Goal: Task Accomplishment & Management: Manage account settings

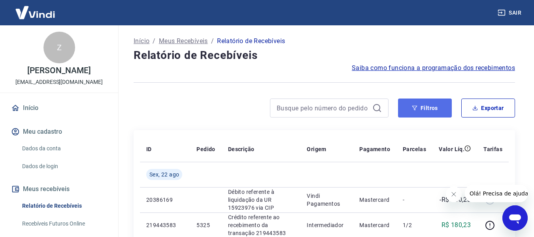
click at [425, 112] on button "Filtros" at bounding box center [425, 107] width 54 height 19
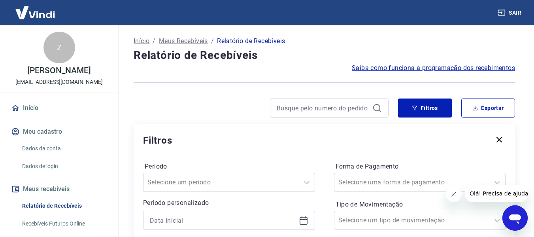
click at [455, 194] on icon "Fechar mensagem da empresa" at bounding box center [453, 194] width 6 height 6
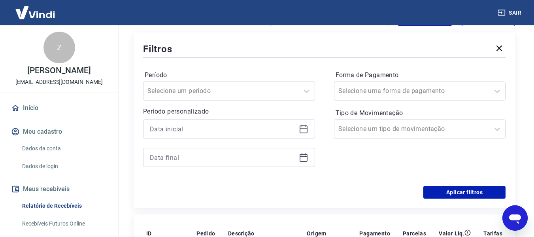
scroll to position [99, 0]
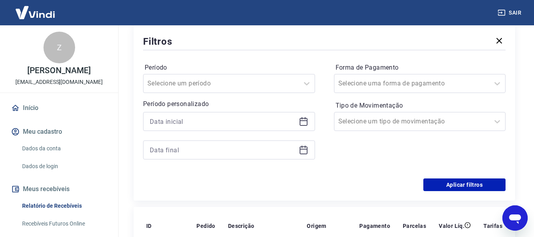
click at [226, 122] on input at bounding box center [223, 121] width 146 height 12
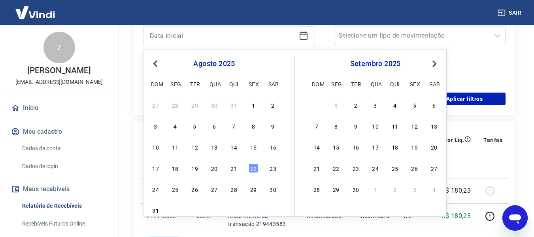
scroll to position [194, 0]
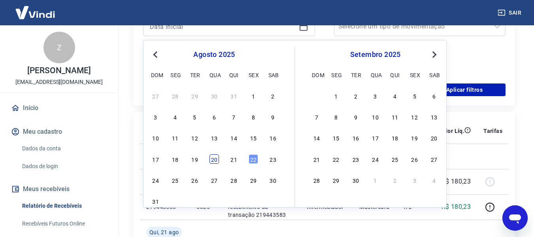
click at [213, 163] on div "20" at bounding box center [213, 158] width 9 height 9
type input "[DATE]"
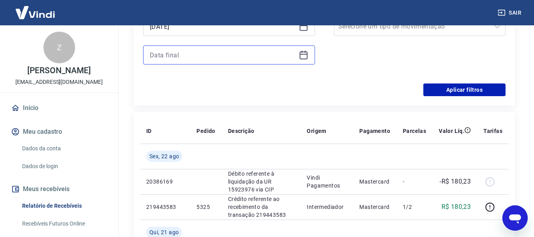
click at [214, 58] on input at bounding box center [223, 55] width 146 height 12
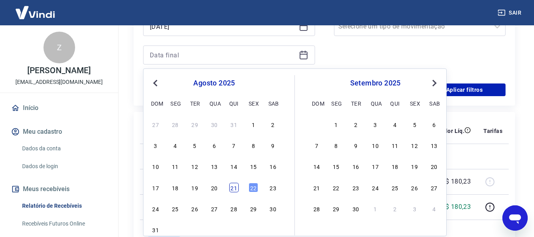
click at [232, 190] on div "21" at bounding box center [233, 187] width 9 height 9
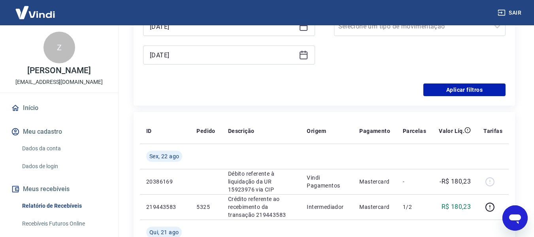
type input "[DATE]"
click at [255, 81] on div "Período Selecione um período Período personalizado Selected date: [DATE] [DATE]…" at bounding box center [324, 20] width 362 height 126
click at [479, 86] on button "Aplicar filtros" at bounding box center [464, 89] width 82 height 13
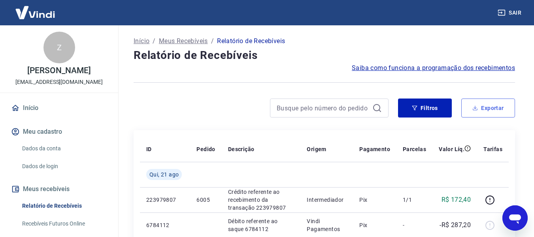
click at [500, 110] on button "Exportar" at bounding box center [488, 107] width 54 height 19
type input "[DATE]"
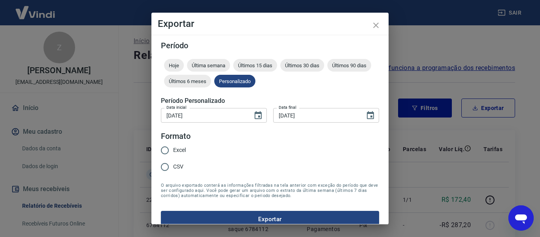
click at [173, 168] on span "CSV" at bounding box center [178, 166] width 10 height 8
click at [173, 168] on input "CSV" at bounding box center [164, 166] width 17 height 17
radio input "true"
click at [215, 220] on button "Exportar" at bounding box center [270, 219] width 218 height 17
